Goal: Task Accomplishment & Management: Manage account settings

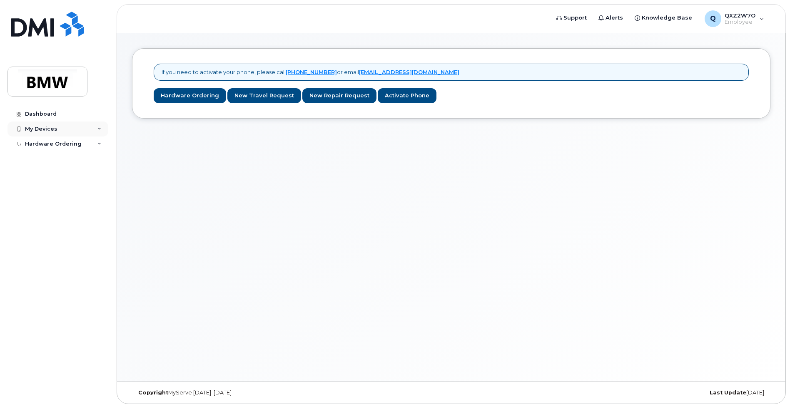
click at [95, 130] on div "My Devices" at bounding box center [57, 129] width 101 height 15
click at [55, 146] on div "Add Device" at bounding box center [45, 144] width 33 height 7
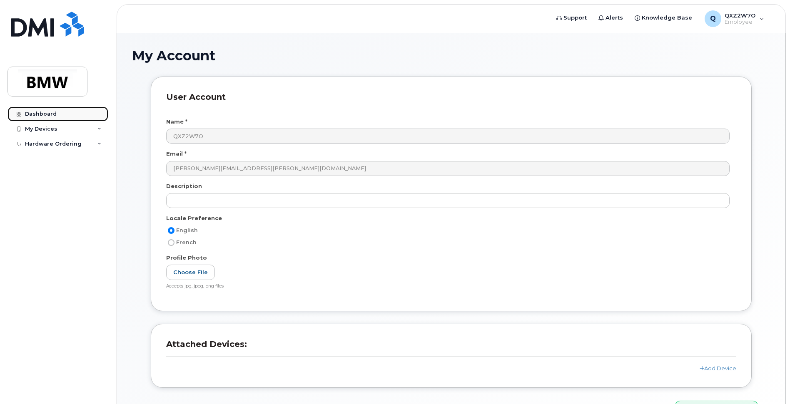
click at [40, 111] on div "Dashboard" at bounding box center [41, 114] width 32 height 7
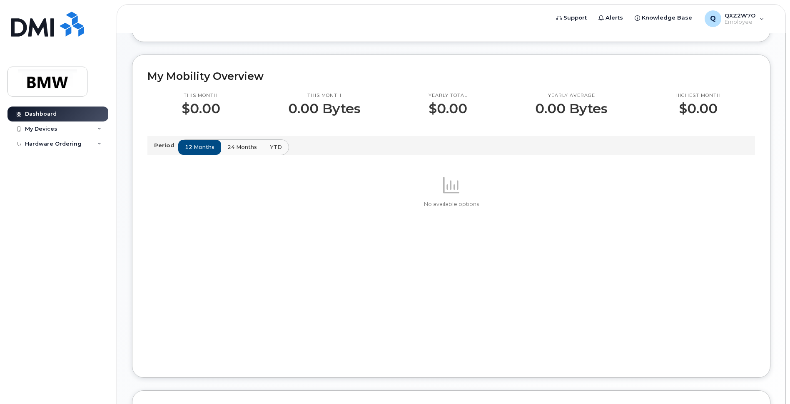
scroll to position [208, 0]
click at [239, 150] on span "24 months" at bounding box center [243, 146] width 30 height 8
click at [271, 150] on span "YTD" at bounding box center [276, 146] width 12 height 8
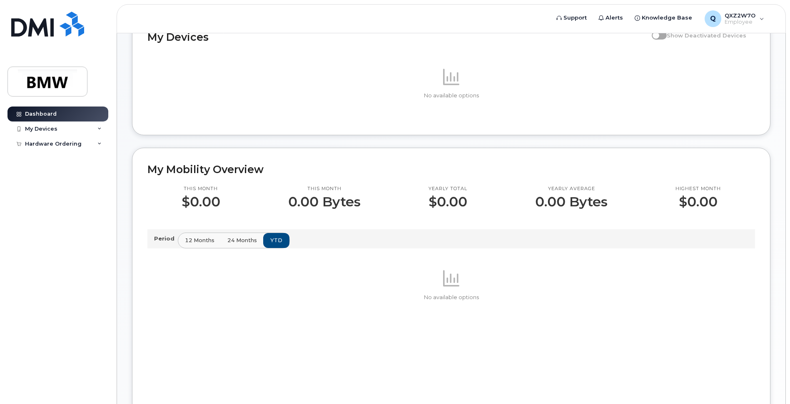
scroll to position [0, 0]
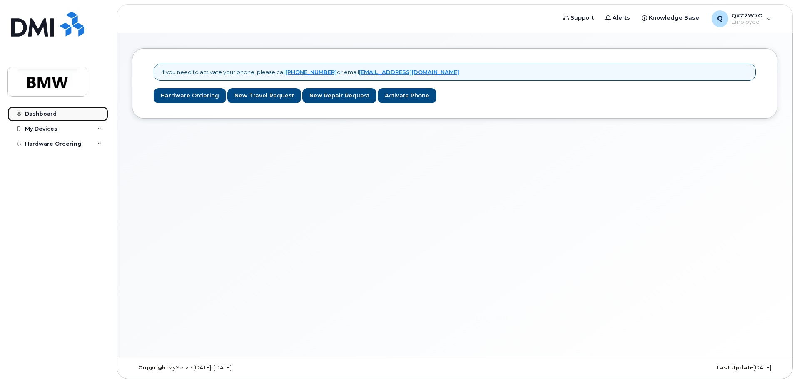
click at [39, 112] on div "Dashboard" at bounding box center [41, 114] width 32 height 7
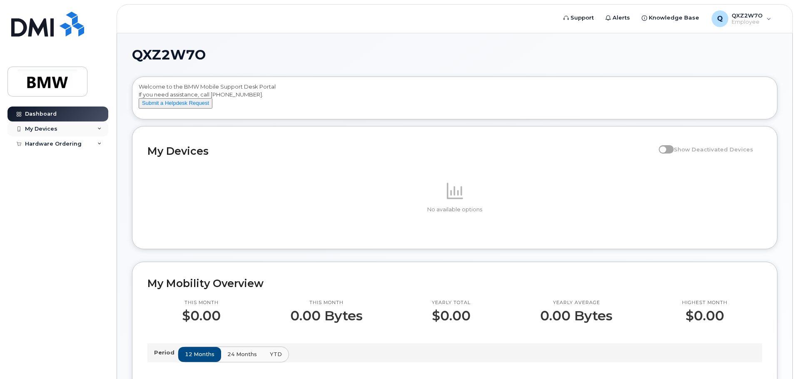
click at [46, 130] on div "My Devices" at bounding box center [41, 129] width 32 height 7
click at [55, 159] on div "Hardware Ordering" at bounding box center [53, 160] width 57 height 7
